Goal: Task Accomplishment & Management: Manage account settings

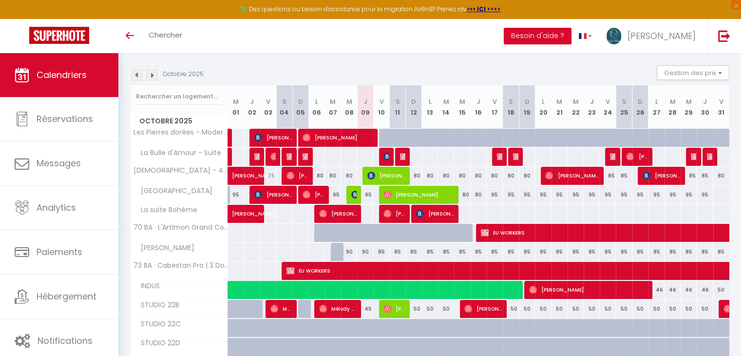
scroll to position [133, 0]
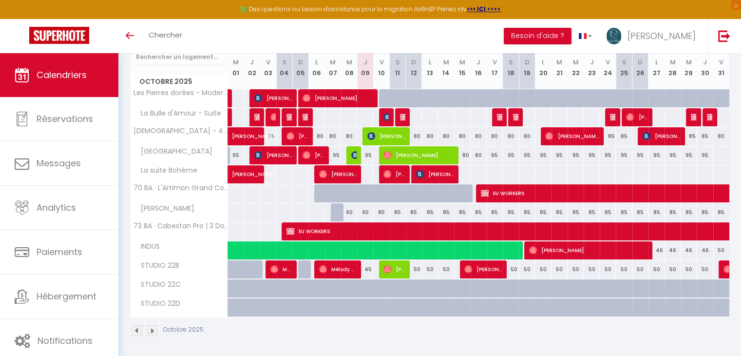
click at [349, 209] on div "90" at bounding box center [349, 212] width 16 height 18
type input "90"
type input "Mer 08 Octobre 2025"
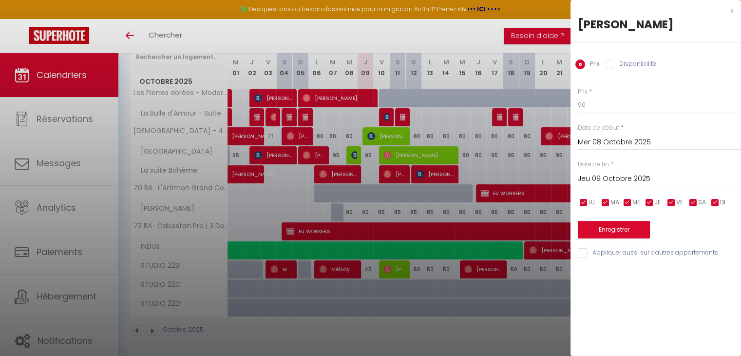
click at [625, 176] on input "Jeu 09 Octobre 2025" at bounding box center [659, 179] width 163 height 13
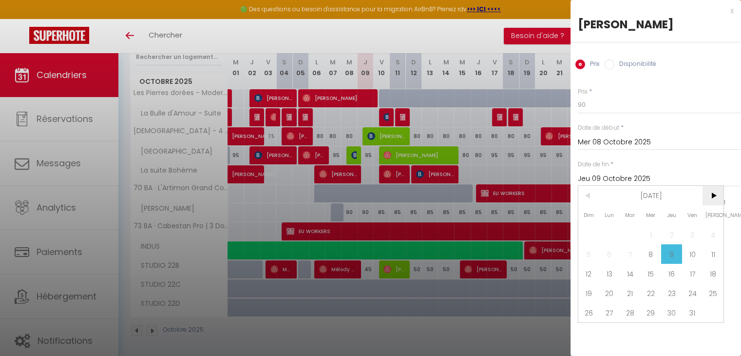
click at [716, 193] on span ">" at bounding box center [713, 195] width 21 height 19
click at [708, 291] on span "28" at bounding box center [713, 292] width 21 height 19
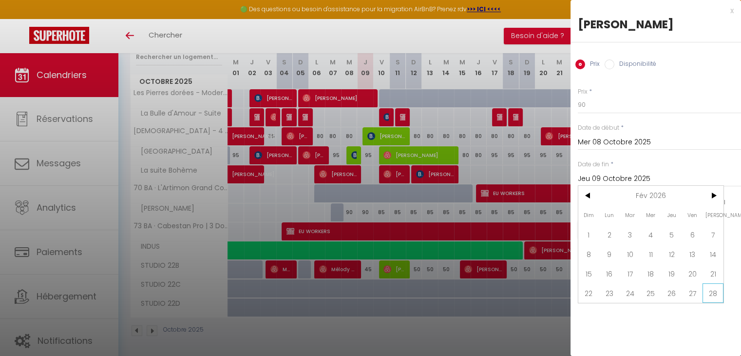
type input "Sam 28 Février 2026"
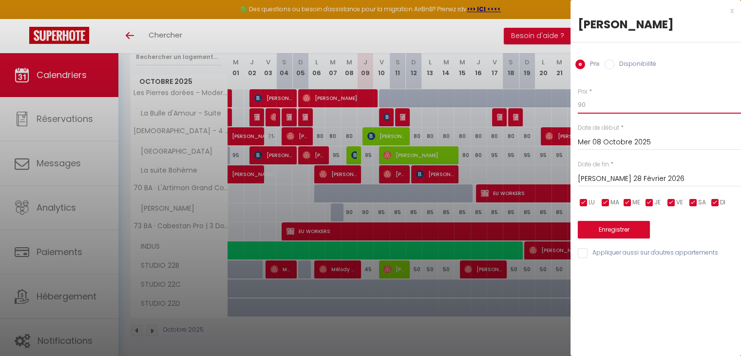
click at [606, 109] on input "90" at bounding box center [659, 105] width 163 height 18
type input "9"
type input "80"
click at [605, 233] on button "Enregistrer" at bounding box center [614, 230] width 72 height 18
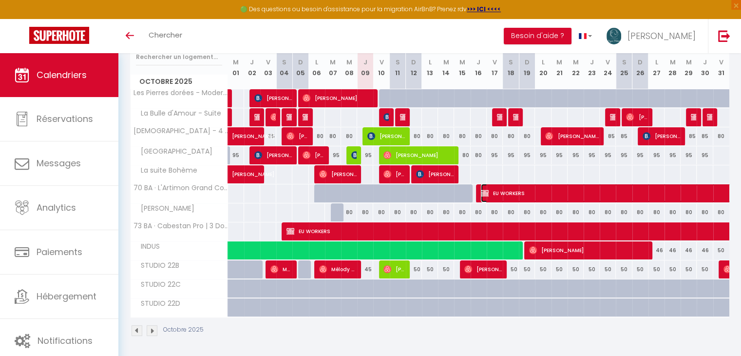
select select "OK"
select select "KO"
select select "0"
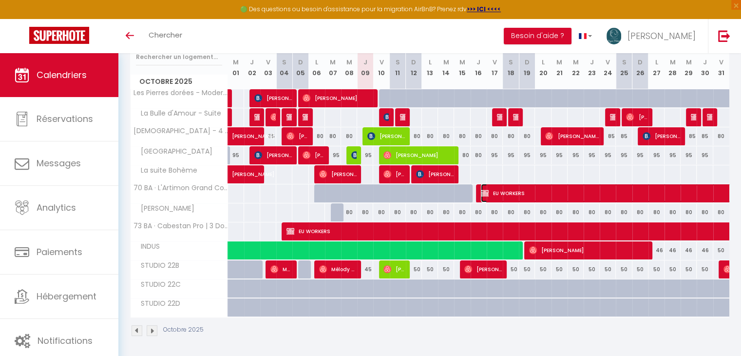
select select "1"
select select
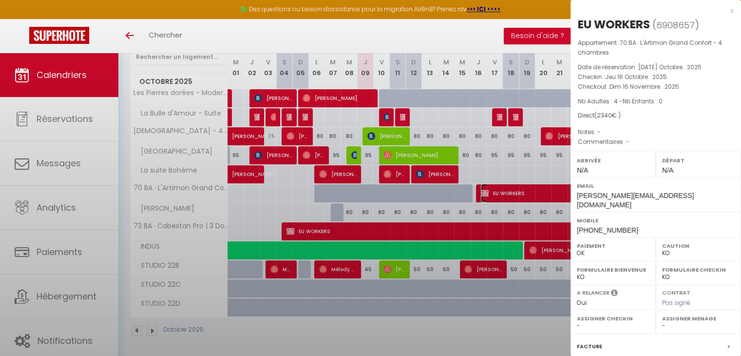
select select "42147"
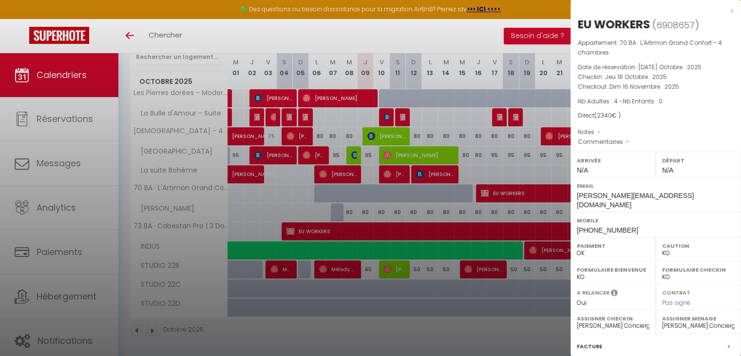
click at [727, 11] on div "x EU WORKERS ( 6908657 ) Appartement : 70 BA · L'Artimon Grand Confort - 4 cham…" at bounding box center [656, 236] width 171 height 473
click at [723, 13] on div "x" at bounding box center [652, 11] width 163 height 12
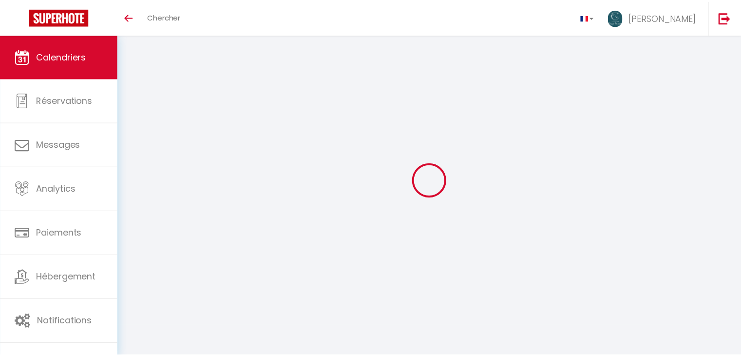
scroll to position [126, 0]
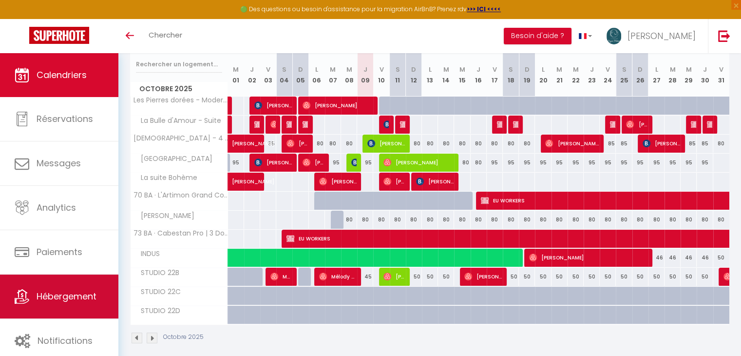
click at [76, 286] on link "Hébergement" at bounding box center [59, 296] width 118 height 44
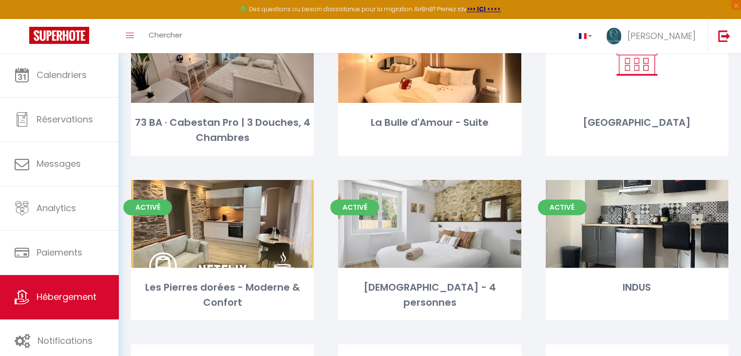
scroll to position [279, 0]
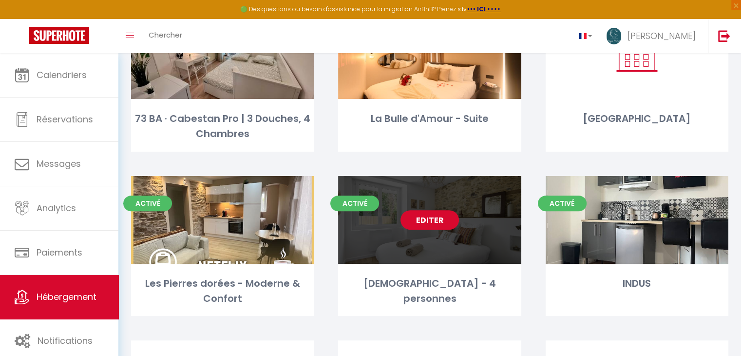
click at [435, 219] on link "Editer" at bounding box center [430, 219] width 58 height 19
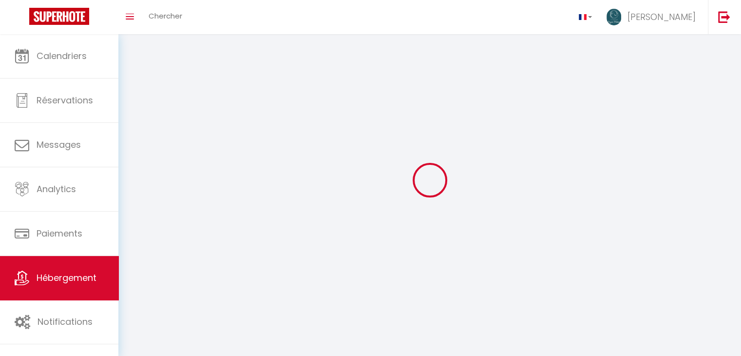
select select "1"
select select "28"
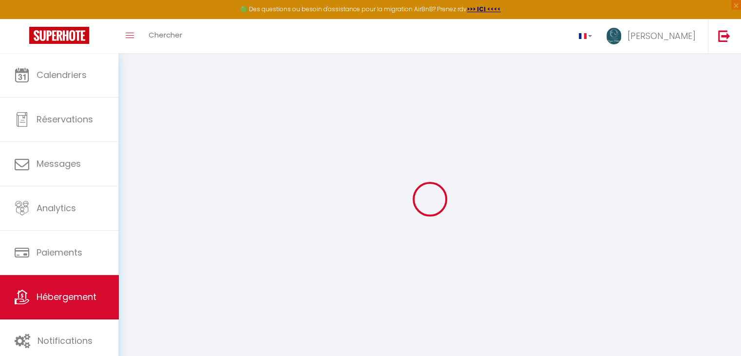
select select
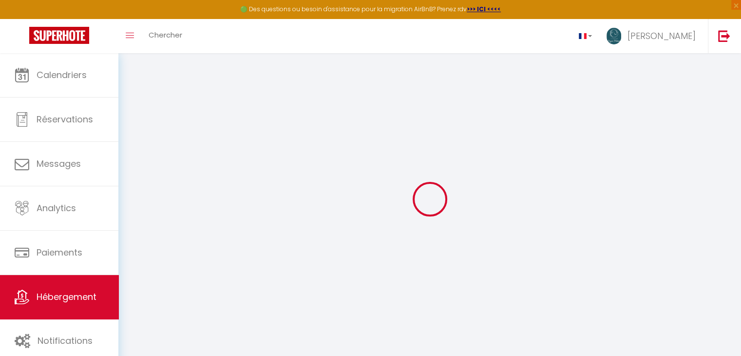
select select
checkbox input "false"
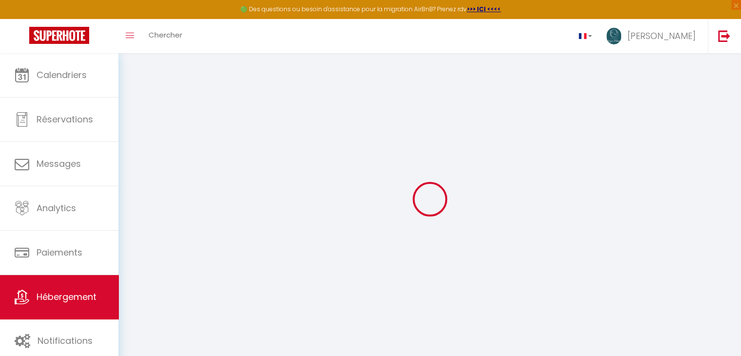
select select
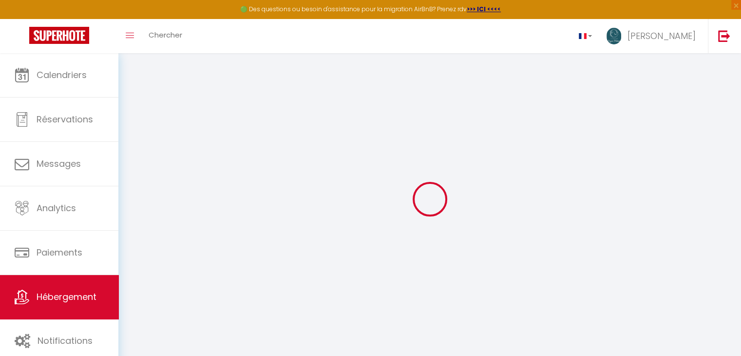
select select
checkbox input "false"
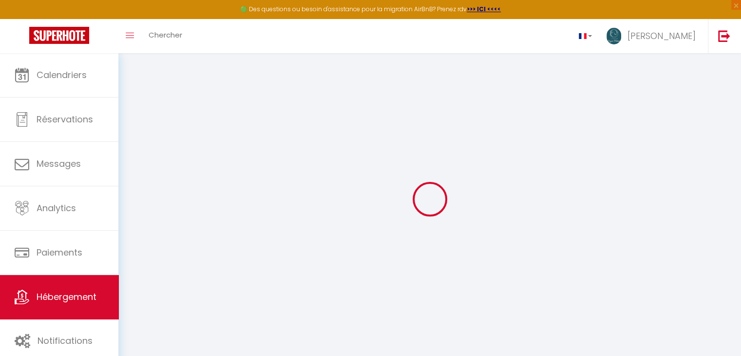
checkbox input "false"
select select
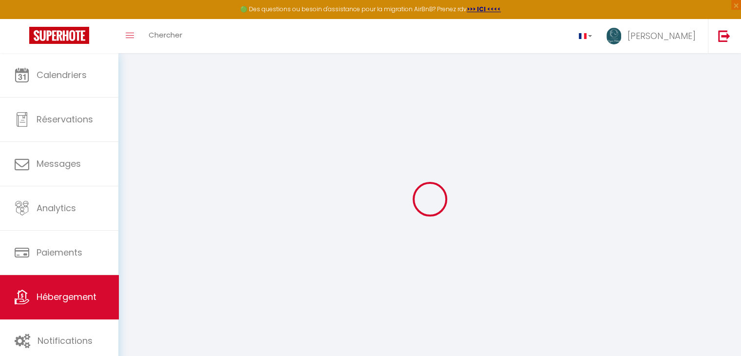
select select
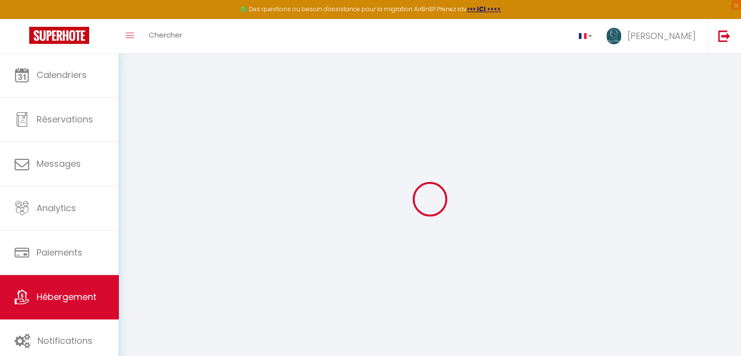
checkbox input "false"
select select
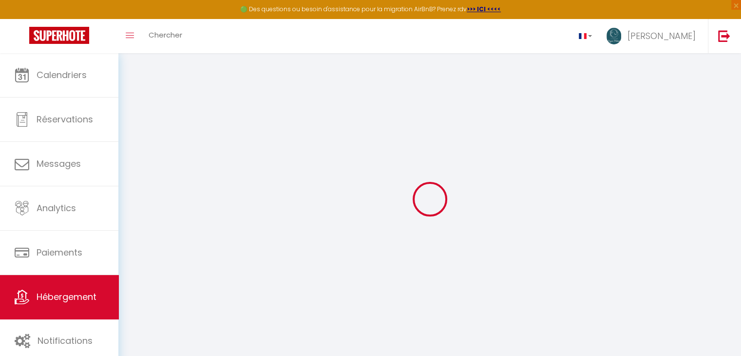
select select
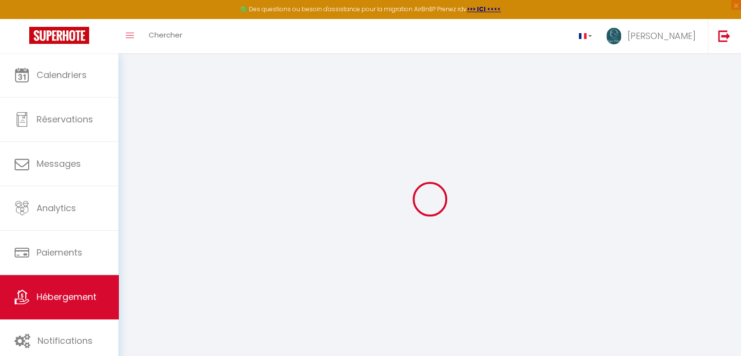
select select
checkbox input "false"
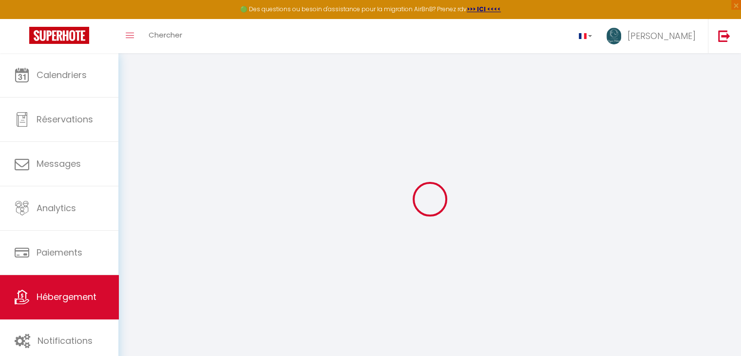
checkbox input "false"
select select
type input "[DEMOGRAPHIC_DATA] - 4 personnes"
type input "[PERSON_NAME]"
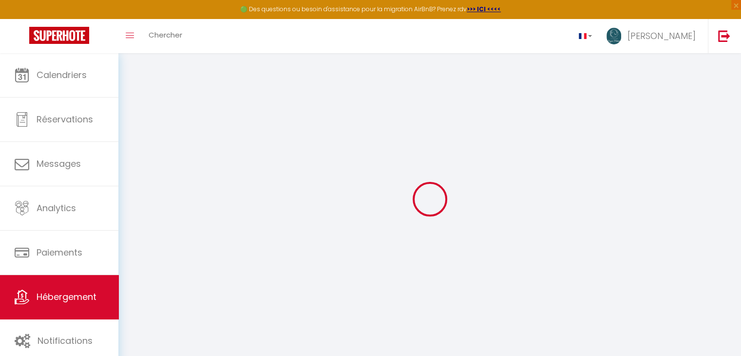
select select "2"
type input "75"
type input "40"
select select
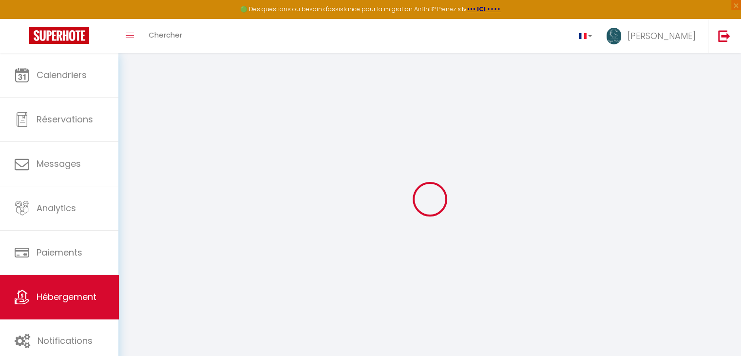
select select
type input "3 bel air"
type input "85430"
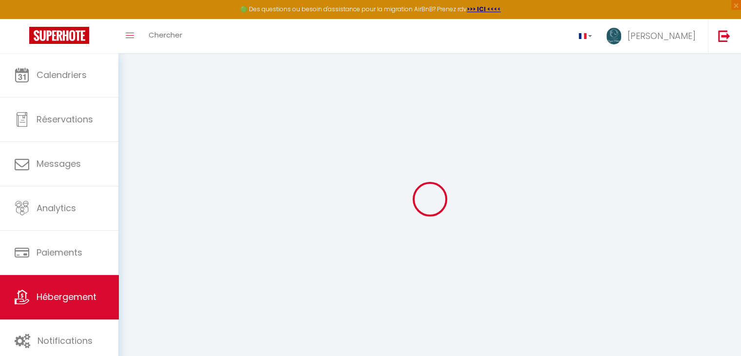
type input "Nieul-le-Dolent"
type input "[EMAIL_ADDRESS][DOMAIN_NAME]"
select select
checkbox input "false"
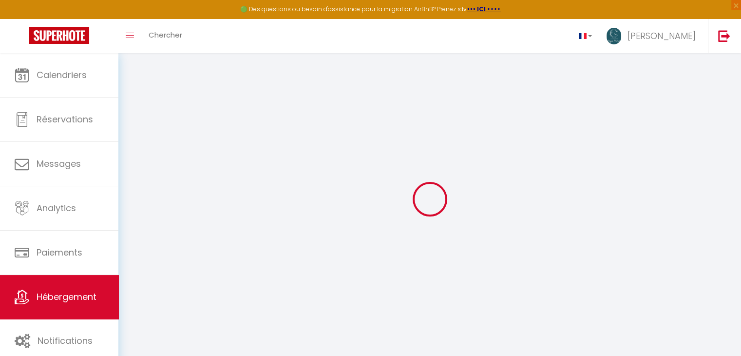
checkbox input "false"
select select
type input "40"
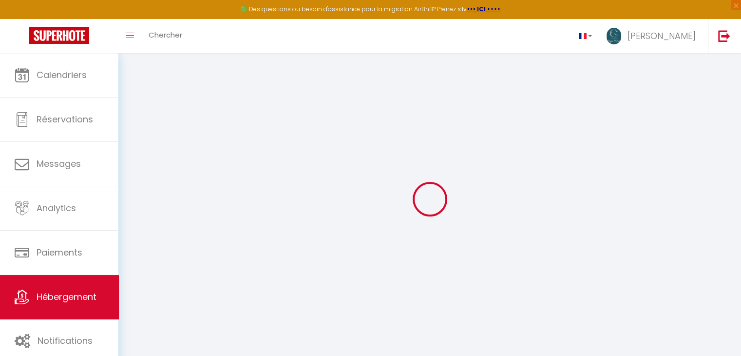
type input "0"
select select
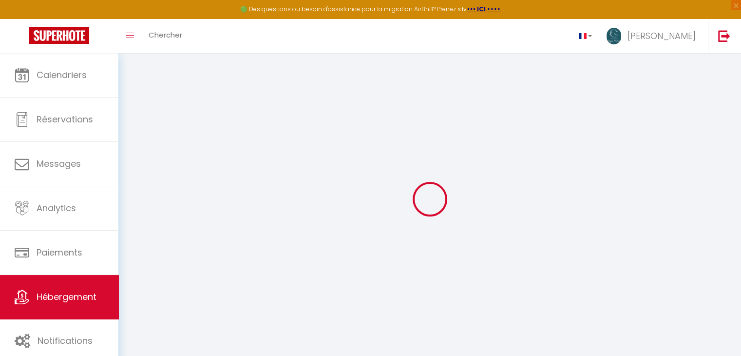
select select
checkbox input "false"
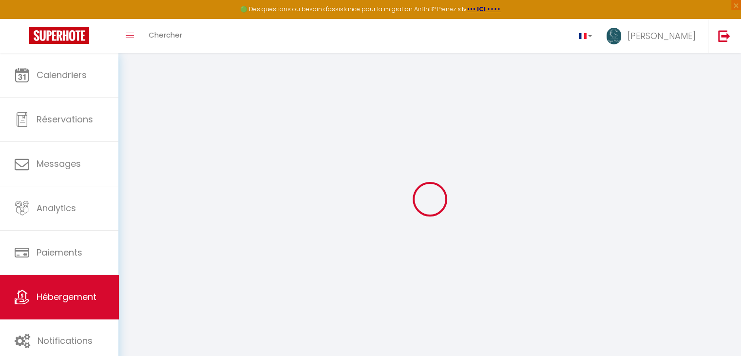
checkbox input "false"
select select
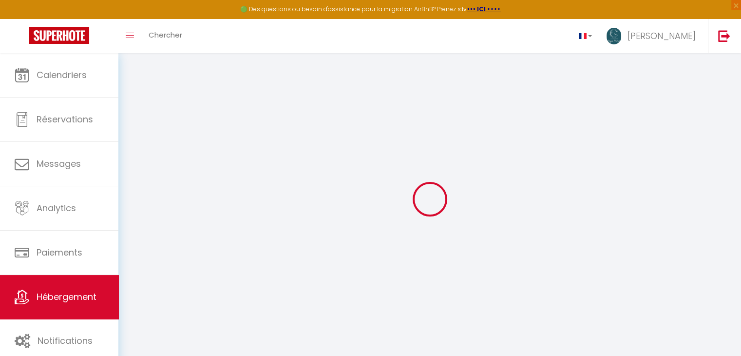
select select
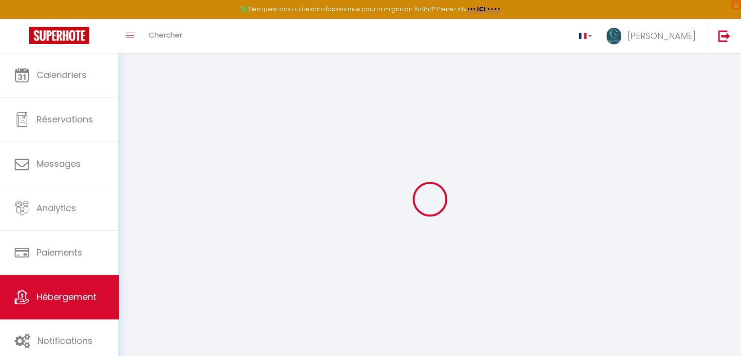
select select
checkbox input "false"
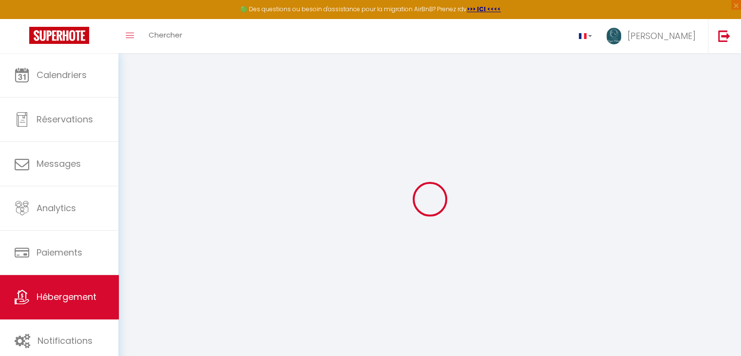
select select
checkbox input "false"
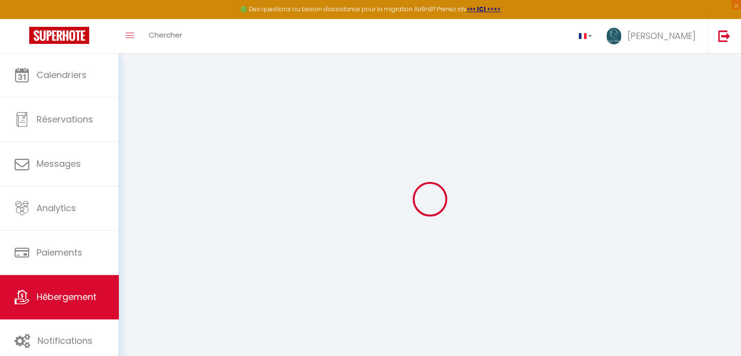
checkbox input "false"
select select
select select "15:00"
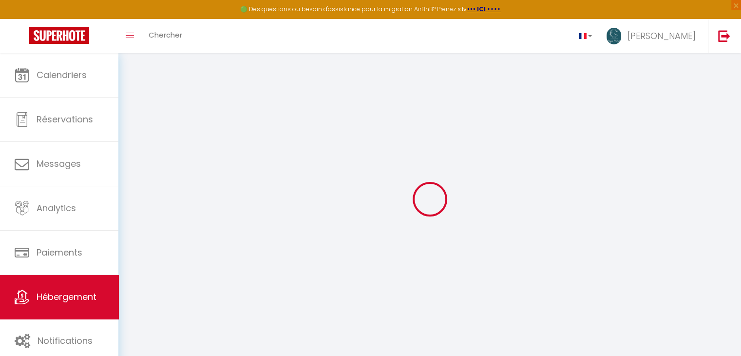
select select "00:00"
select select "11:00"
select select "30"
select select "15"
select select
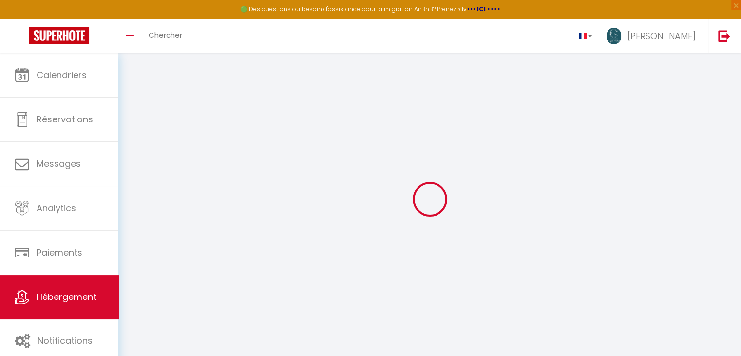
checkbox input "false"
select select
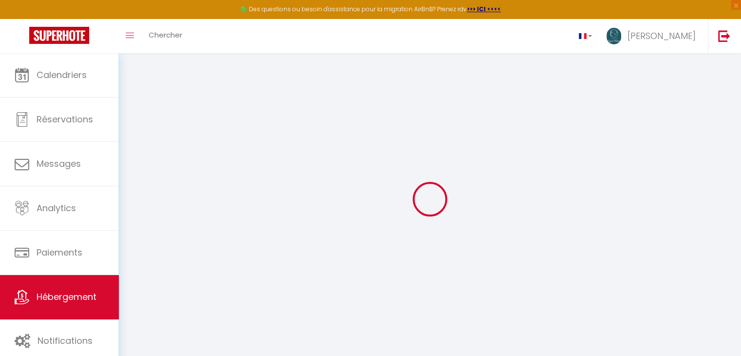
select select
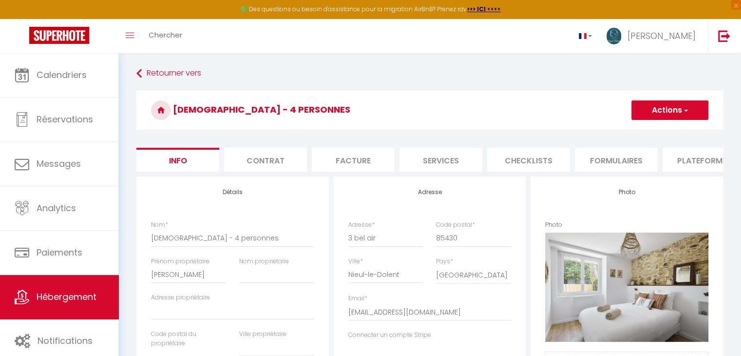
select select
checkbox input "false"
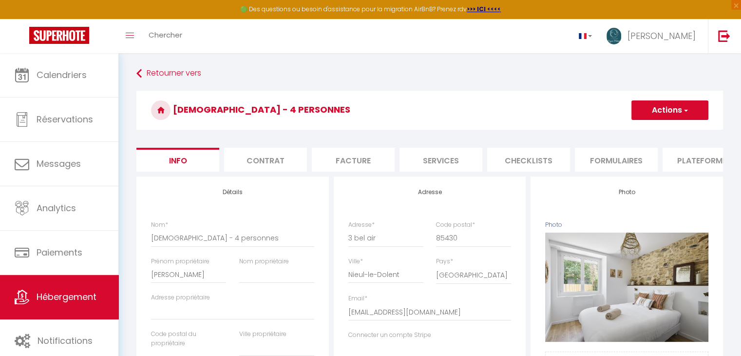
select select
click at [670, 156] on li "Plateformes" at bounding box center [704, 160] width 83 height 24
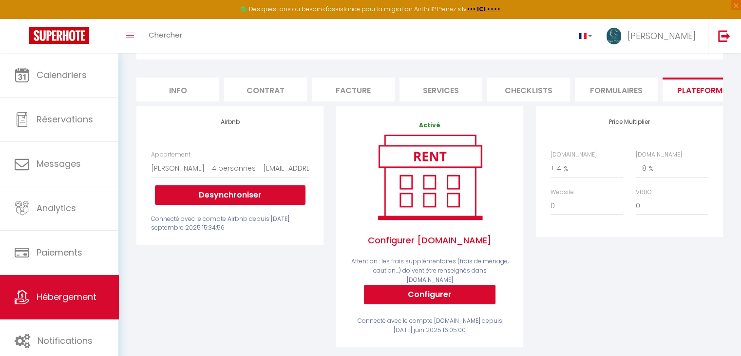
scroll to position [70, 0]
click at [534, 89] on li "Checklists" at bounding box center [528, 89] width 83 height 24
select select
checkbox input "false"
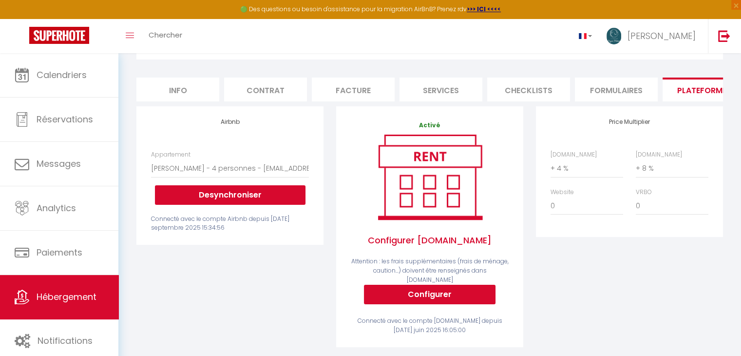
checkbox input "false"
select select
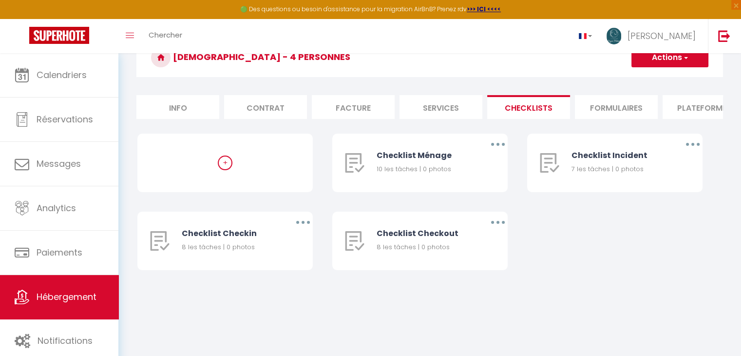
click at [437, 108] on li "Services" at bounding box center [441, 107] width 83 height 24
select select
checkbox input "false"
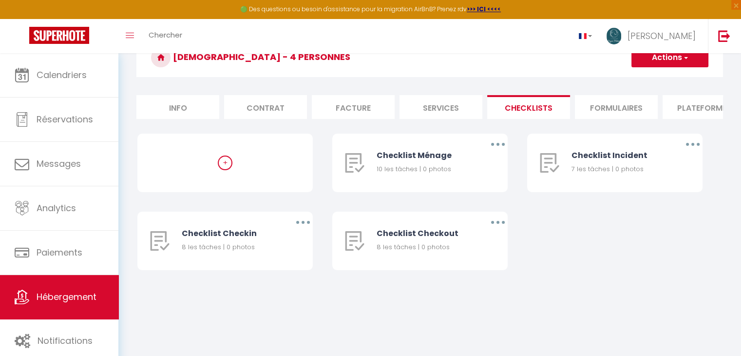
checkbox input "false"
select select
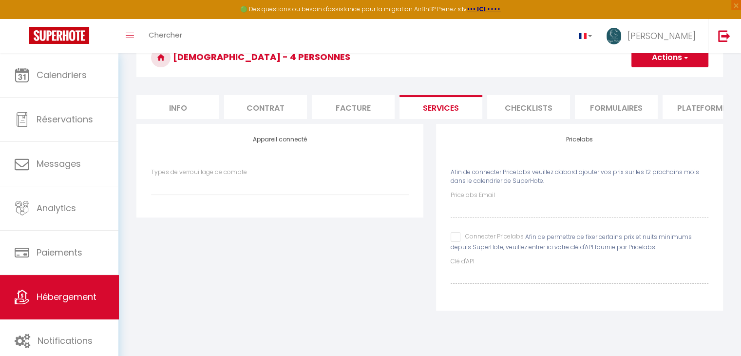
click at [348, 110] on li "Facture" at bounding box center [353, 107] width 83 height 24
select select
checkbox input "false"
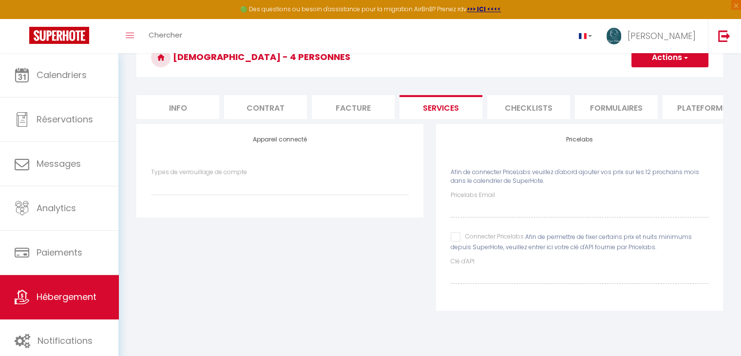
checkbox input "false"
select select
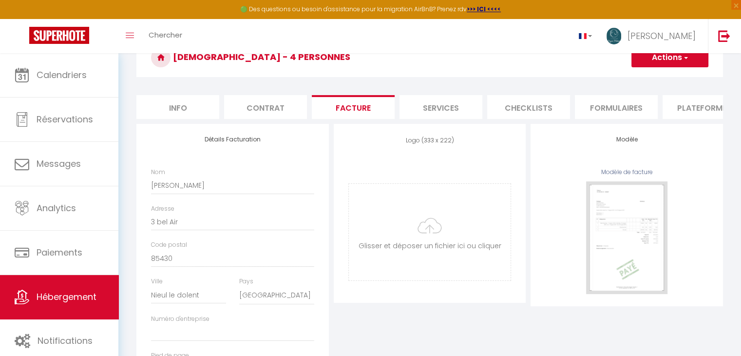
scroll to position [70, 0]
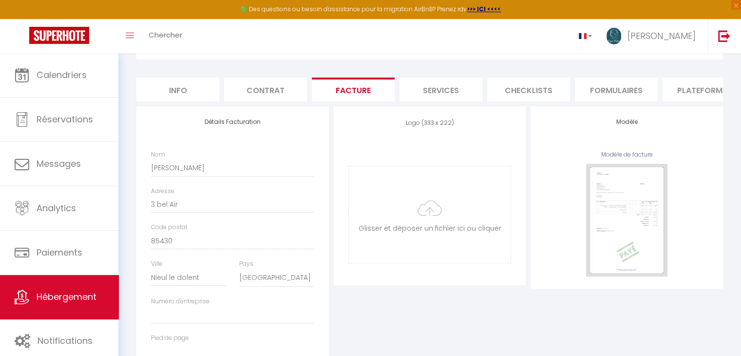
click at [251, 75] on form "[DEMOGRAPHIC_DATA] - 4 personnes Actions Enregistrer Info Contrat Facture Servi…" at bounding box center [429, 201] width 587 height 362
select select
checkbox input "false"
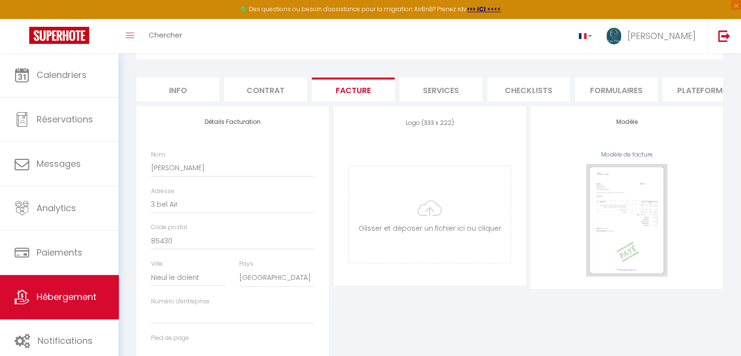
checkbox input "false"
select select
checkbox input "false"
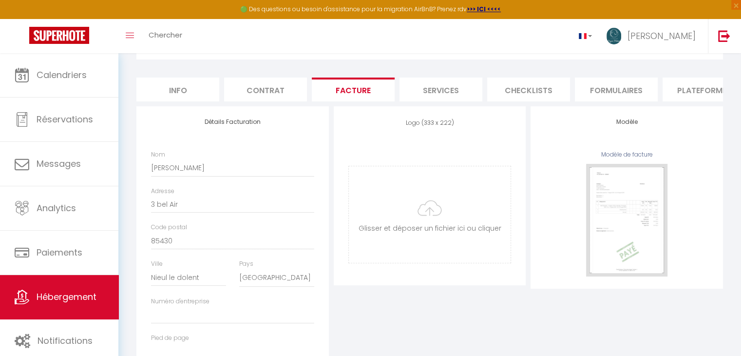
checkbox input "false"
select select
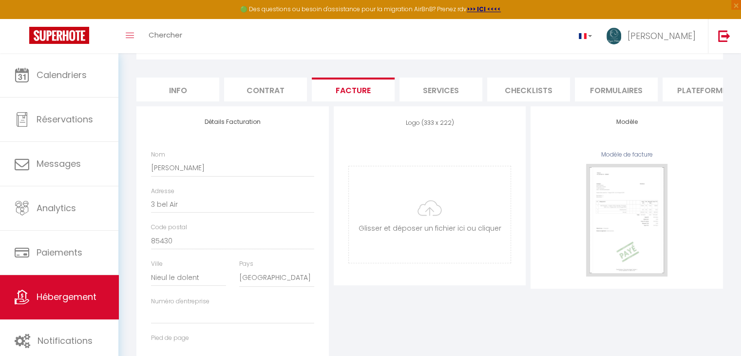
click at [201, 83] on li "Info" at bounding box center [177, 89] width 83 height 24
select select
checkbox input "false"
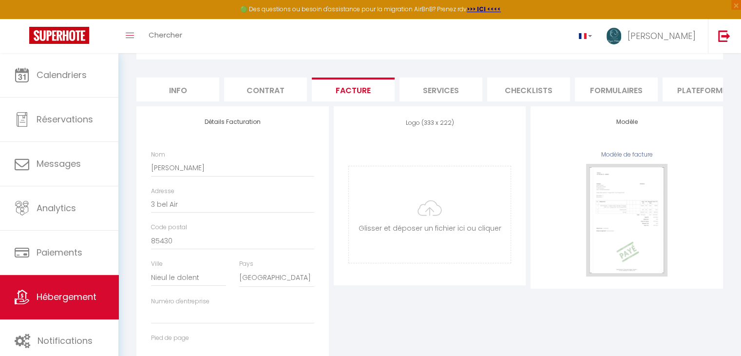
checkbox input "false"
select select
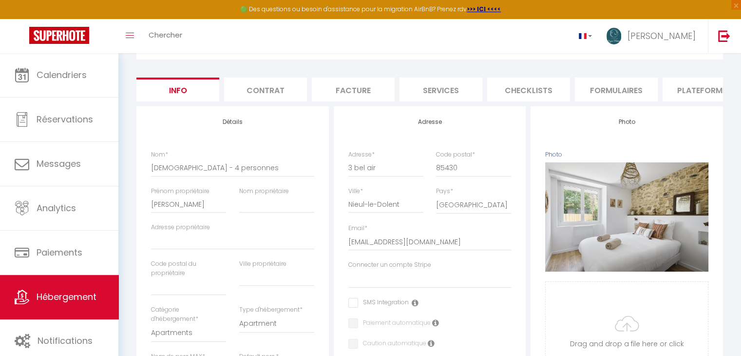
select select
checkbox input "false"
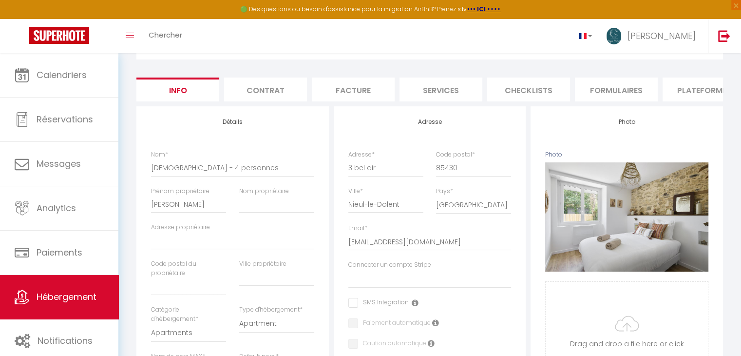
select select
checkbox input "false"
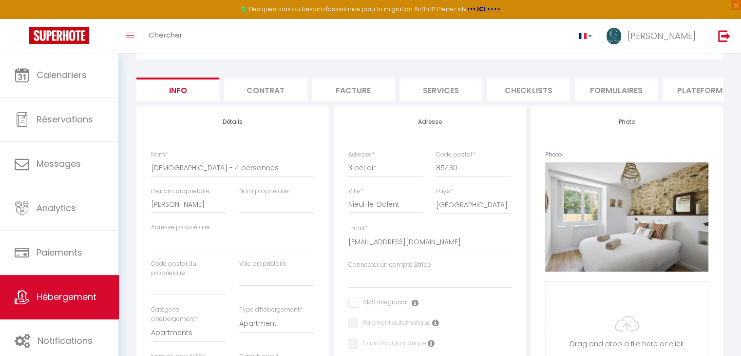
checkbox input "false"
select select
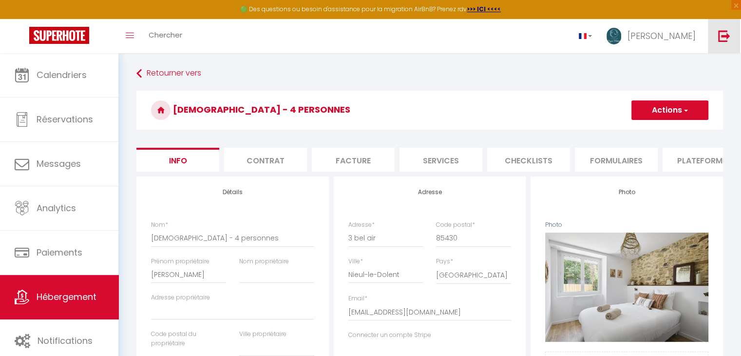
click at [716, 45] on link at bounding box center [724, 36] width 32 height 34
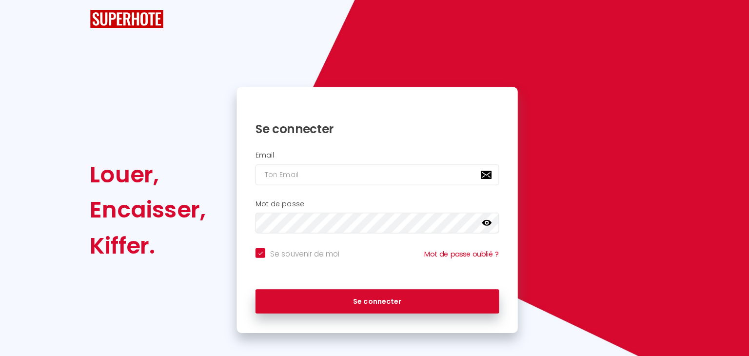
checkbox input "true"
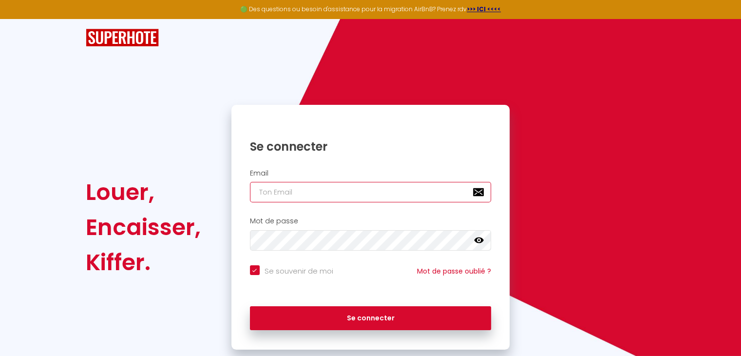
click at [447, 186] on input "email" at bounding box center [371, 192] width 242 height 20
type input "[EMAIL_ADDRESS][DOMAIN_NAME]"
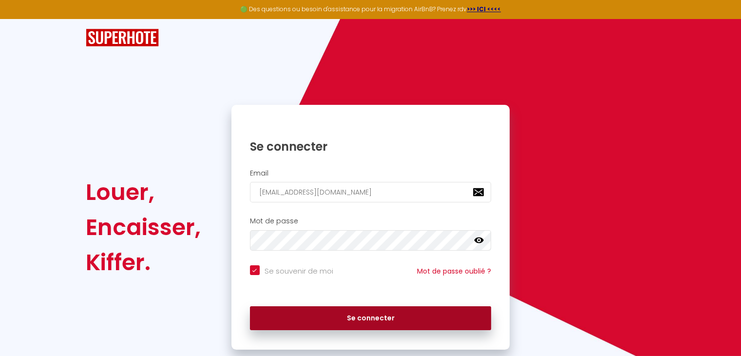
click at [354, 326] on button "Se connecter" at bounding box center [371, 318] width 242 height 24
checkbox input "true"
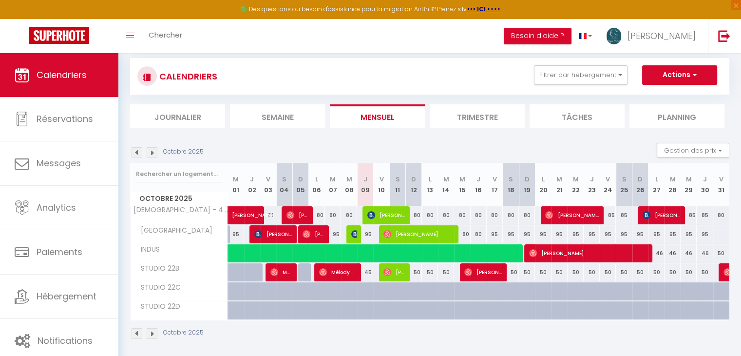
scroll to position [61, 0]
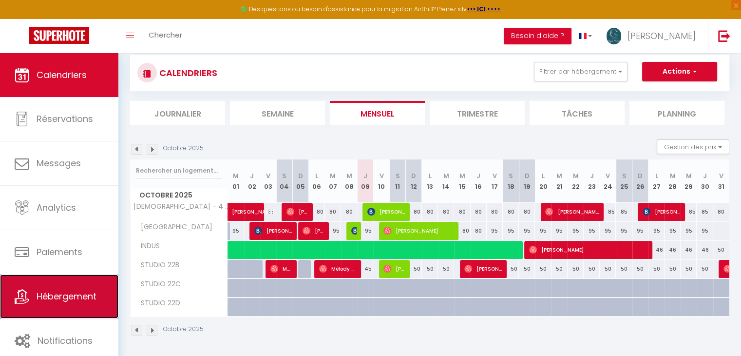
click at [31, 299] on link "Hébergement" at bounding box center [59, 296] width 118 height 44
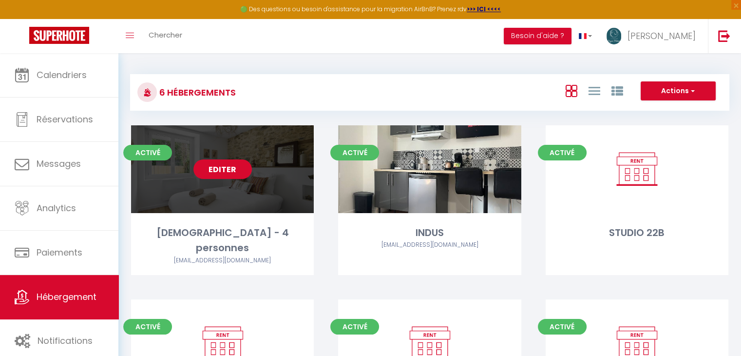
click at [207, 164] on link "Editer" at bounding box center [222, 168] width 58 height 19
select select "3"
select select "2"
select select "1"
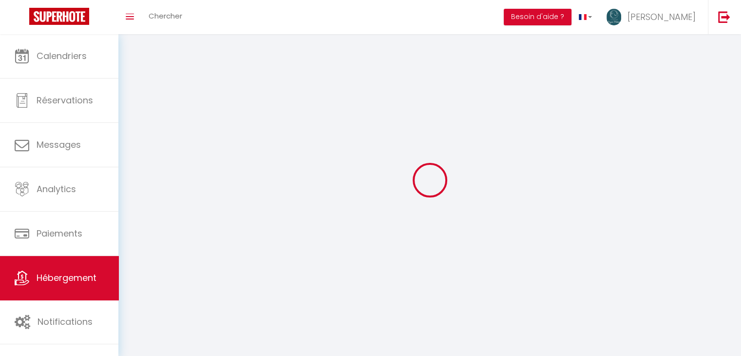
select select
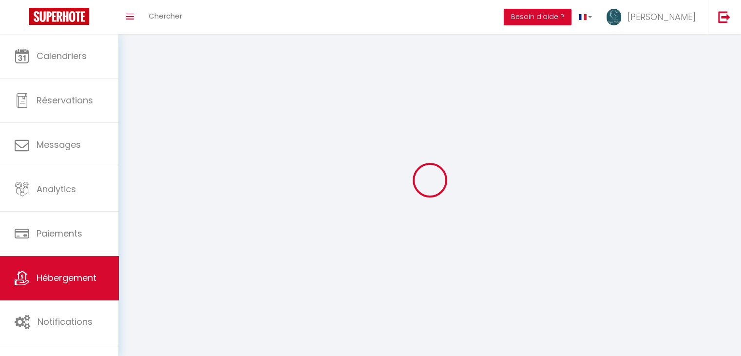
select select
checkbox input "false"
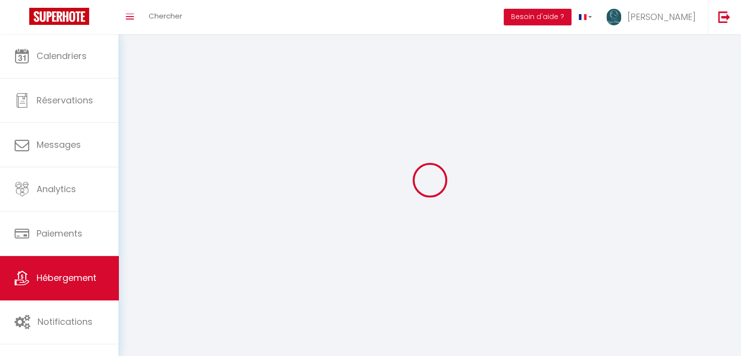
checkbox input "false"
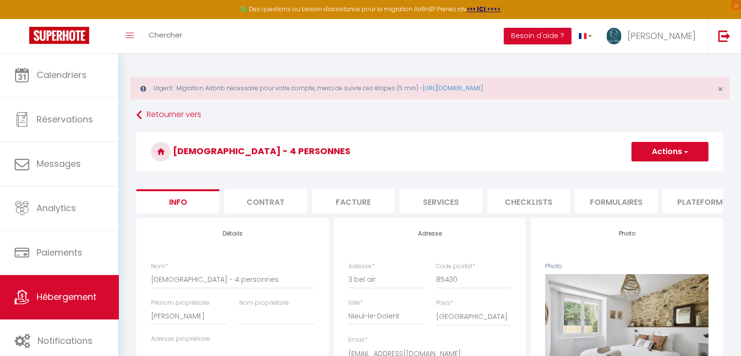
click at [677, 197] on li "Plateformes" at bounding box center [704, 201] width 83 height 24
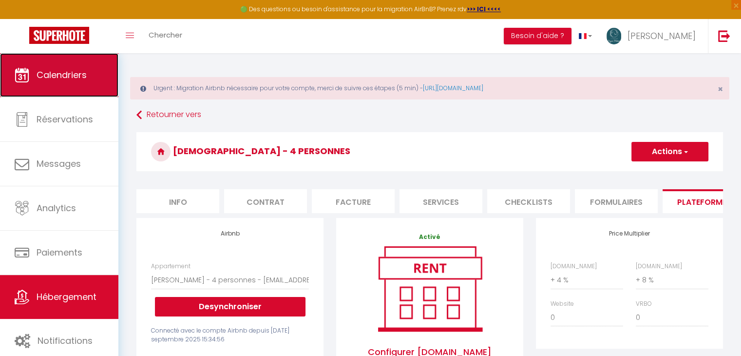
click at [77, 72] on span "Calendriers" at bounding box center [62, 75] width 50 height 12
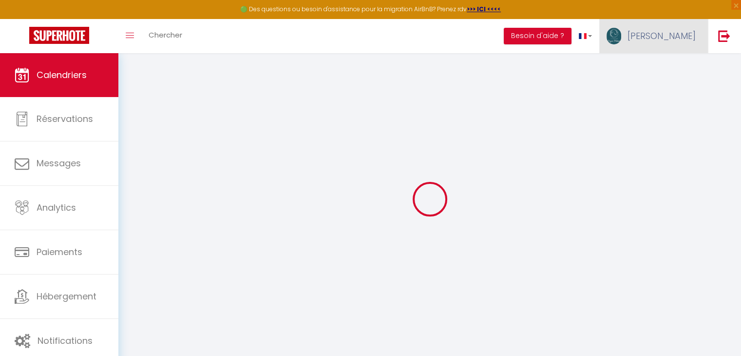
click at [679, 40] on span "[PERSON_NAME]" at bounding box center [662, 36] width 68 height 12
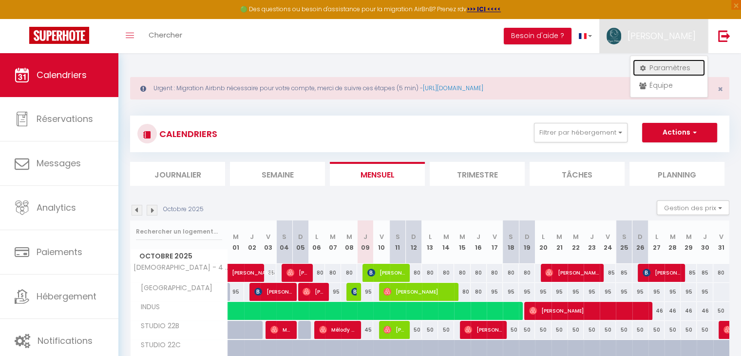
click at [665, 65] on link "Paramètres" at bounding box center [669, 67] width 72 height 17
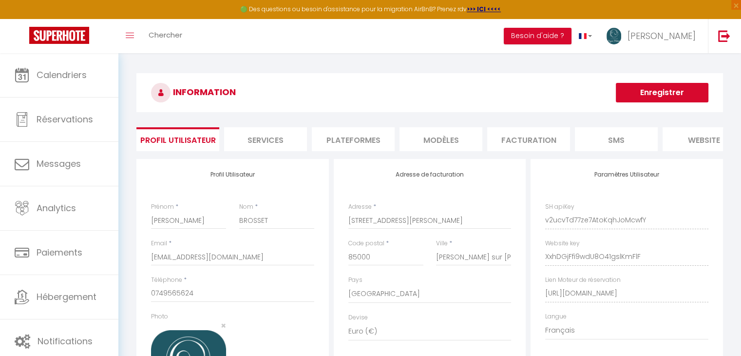
click at [370, 135] on li "Plateformes" at bounding box center [353, 139] width 83 height 24
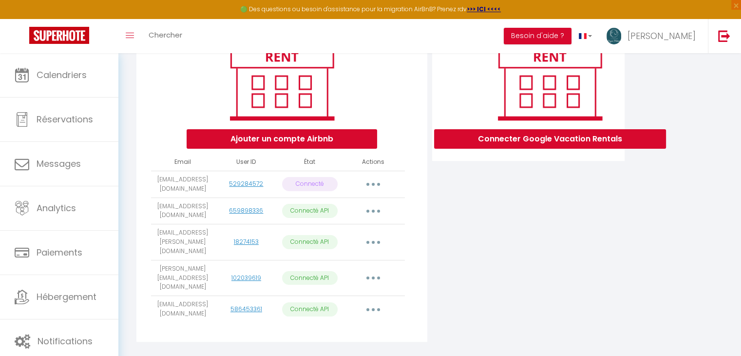
scroll to position [141, 0]
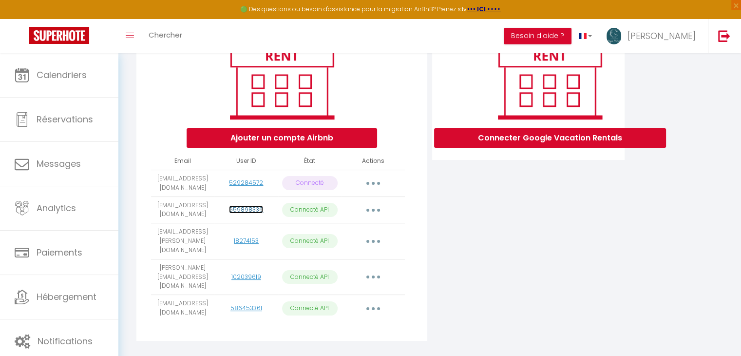
click at [249, 213] on link "659898336" at bounding box center [246, 209] width 34 height 8
click at [370, 218] on button "button" at bounding box center [373, 210] width 27 height 16
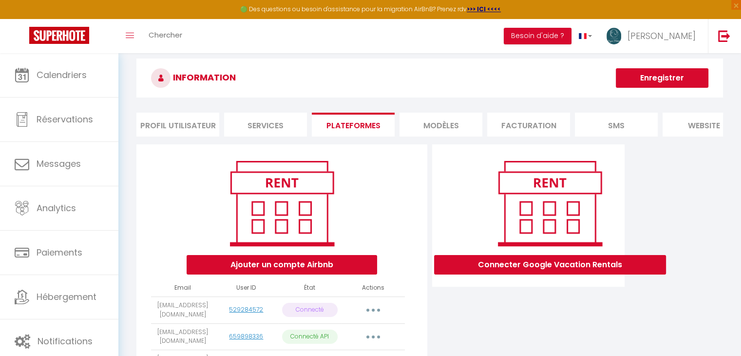
scroll to position [0, 0]
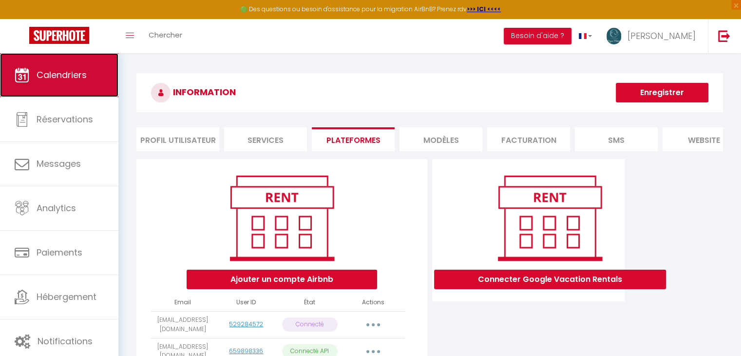
click at [62, 82] on link "Calendriers" at bounding box center [59, 75] width 118 height 44
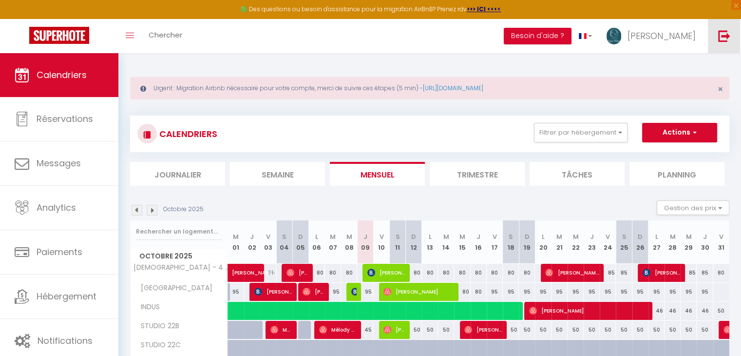
click at [731, 40] on link at bounding box center [724, 36] width 32 height 34
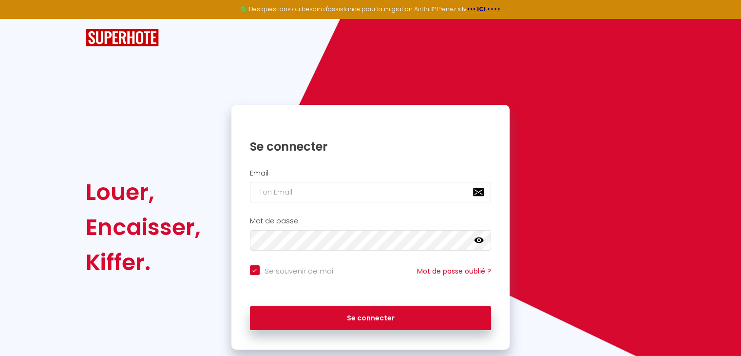
click at [341, 205] on div "Email" at bounding box center [371, 188] width 279 height 48
click at [331, 195] on input "email" at bounding box center [371, 192] width 242 height 20
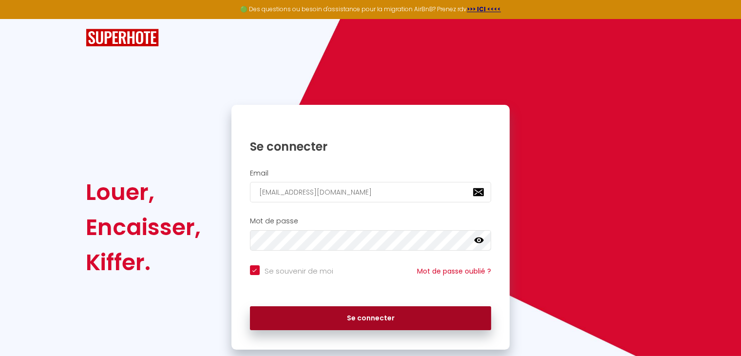
click at [337, 310] on button "Se connecter" at bounding box center [371, 318] width 242 height 24
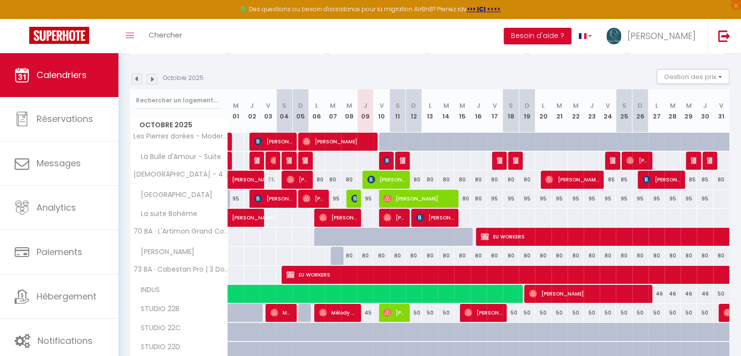
scroll to position [90, 0]
